Goal: Task Accomplishment & Management: Manage account settings

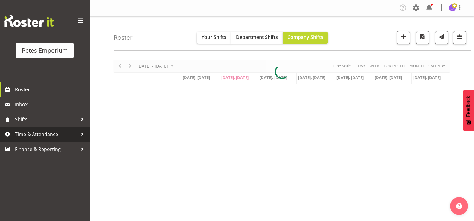
click at [43, 135] on span "Time & Attendance" at bounding box center [46, 134] width 63 height 9
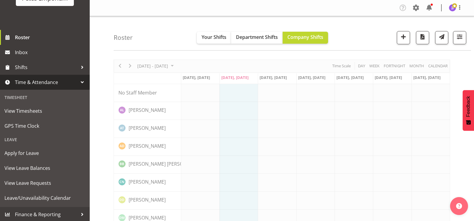
scroll to position [53, 0]
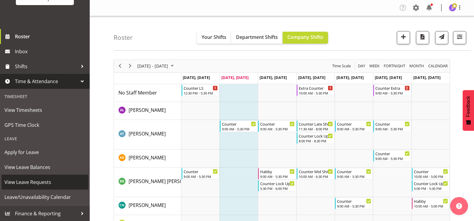
click at [43, 181] on span "View Leave Requests" at bounding box center [44, 181] width 81 height 9
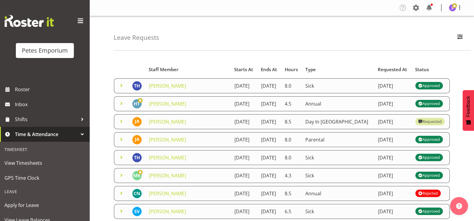
click at [119, 121] on span at bounding box center [121, 121] width 7 height 7
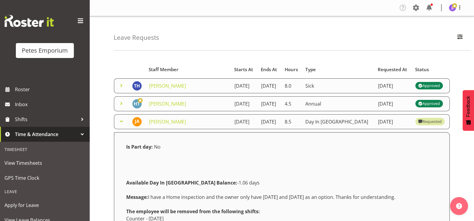
click at [119, 121] on span at bounding box center [121, 121] width 7 height 7
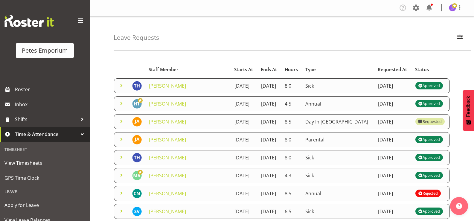
click at [272, 39] on div "Leave Requests Search Search for a particular employee Status All Approved Requ…" at bounding box center [292, 33] width 357 height 34
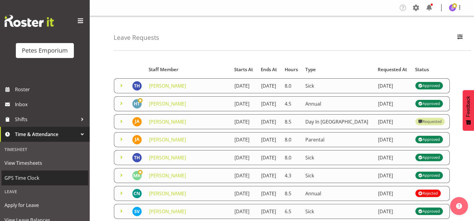
click at [17, 176] on span "GPS Time Clock" at bounding box center [44, 177] width 81 height 9
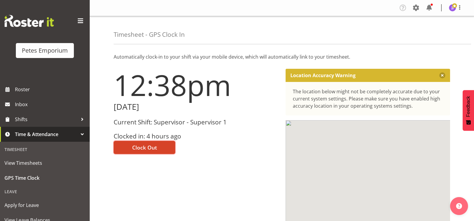
click at [131, 147] on button "Clock Out" at bounding box center [145, 147] width 62 height 13
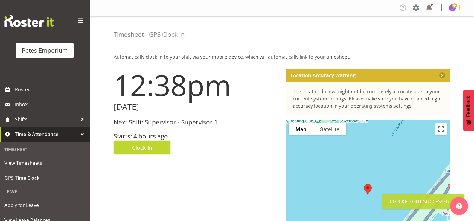
click at [457, 10] on span at bounding box center [459, 7] width 7 height 7
click at [431, 32] on link "Log Out" at bounding box center [433, 31] width 57 height 11
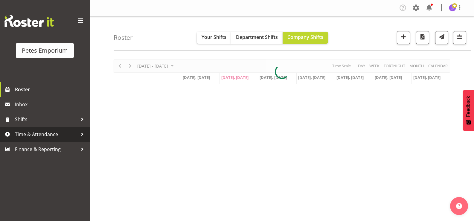
click at [35, 134] on span "Time & Attendance" at bounding box center [46, 134] width 63 height 9
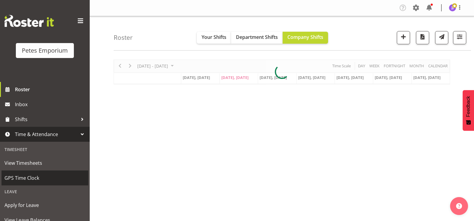
click at [32, 178] on span "GPS Time Clock" at bounding box center [44, 177] width 81 height 9
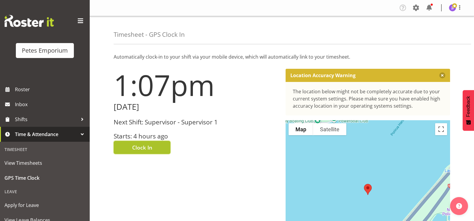
click at [133, 149] on span "Clock In" at bounding box center [142, 147] width 20 height 8
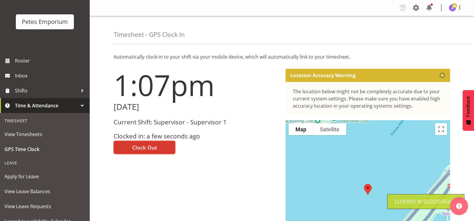
scroll to position [53, 0]
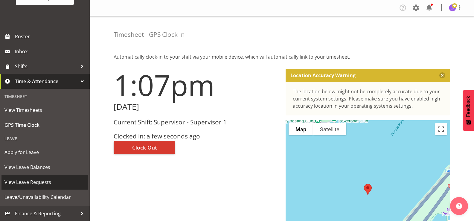
click at [40, 181] on span "View Leave Requests" at bounding box center [44, 181] width 81 height 9
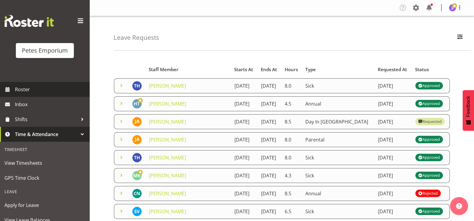
click at [42, 87] on span "Roster" at bounding box center [51, 89] width 72 height 9
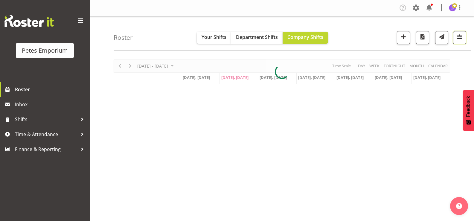
click at [460, 37] on span "button" at bounding box center [459, 37] width 8 height 8
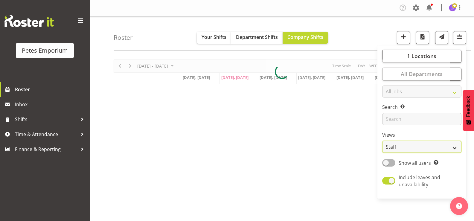
click at [454, 145] on select "Staff Role Shift - Horizontal Shift - Vertical Staff - Location" at bounding box center [421, 147] width 79 height 12
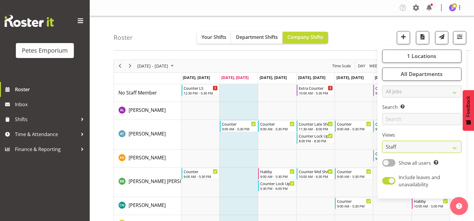
select select "shift"
click at [382, 141] on select "Staff Role Shift - Horizontal Shift - Vertical Staff - Location" at bounding box center [421, 147] width 79 height 12
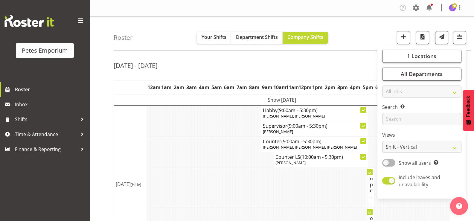
click at [202, 169] on td at bounding box center [202, 188] width 3 height 40
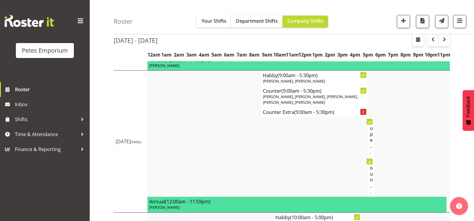
scroll to position [716, 0]
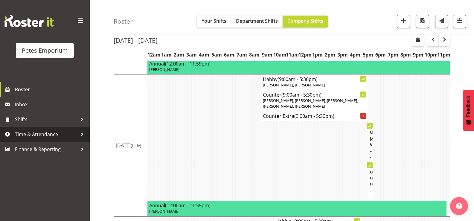
click at [32, 134] on span "Time & Attendance" at bounding box center [46, 134] width 63 height 9
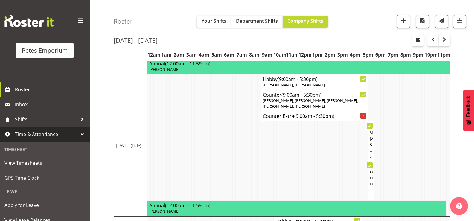
scroll to position [53, 0]
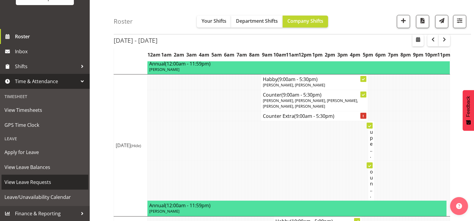
click at [53, 186] on span "View Leave Requests" at bounding box center [44, 181] width 81 height 9
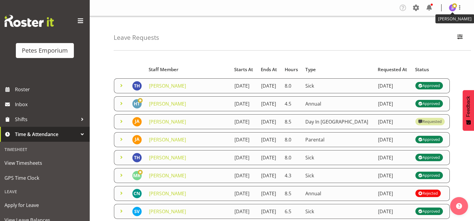
click at [451, 10] on img at bounding box center [451, 7] width 7 height 7
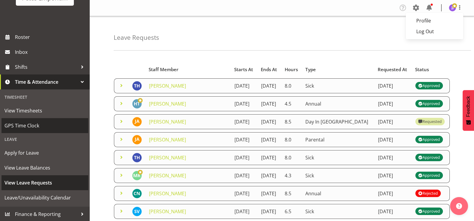
scroll to position [53, 0]
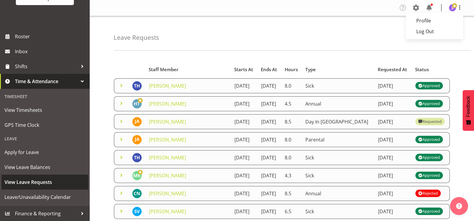
click at [38, 182] on span "View Leave Requests" at bounding box center [44, 181] width 81 height 9
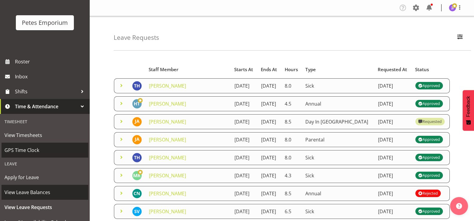
scroll to position [53, 0]
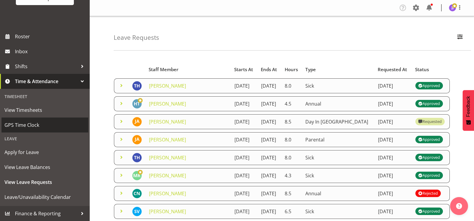
click at [32, 125] on span "GPS Time Clock" at bounding box center [44, 124] width 81 height 9
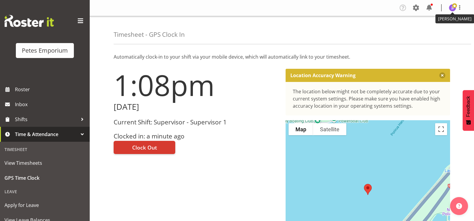
click at [451, 8] on img at bounding box center [451, 7] width 7 height 7
click at [432, 33] on link "Log Out" at bounding box center [433, 31] width 57 height 11
